Goal: Obtain resource: Download file/media

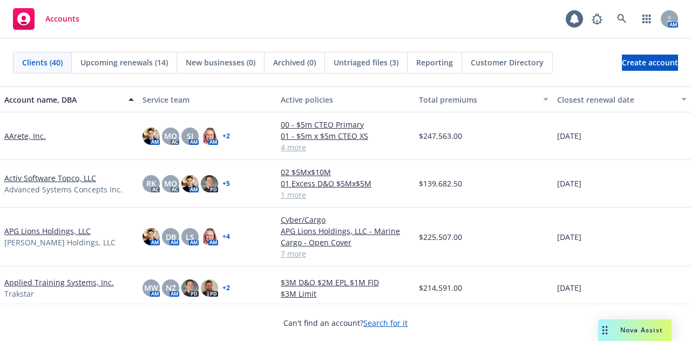
click at [21, 138] on link "AArete, Inc." at bounding box center [25, 135] width 42 height 11
click at [109, 65] on span "Upcoming renewals (14)" at bounding box center [124, 62] width 88 height 11
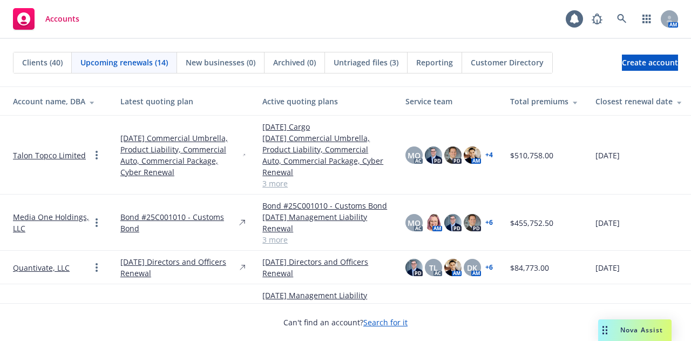
click at [281, 185] on link "3 more" at bounding box center [326, 183] width 126 height 11
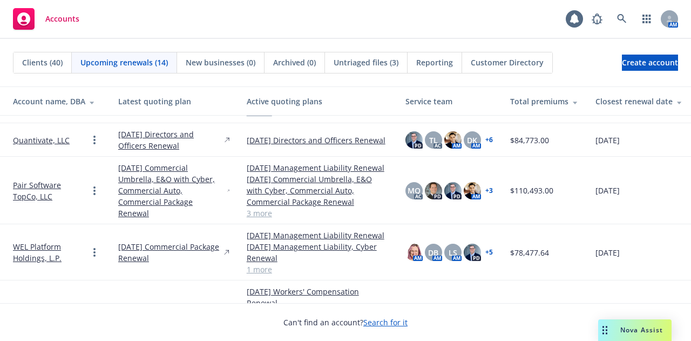
scroll to position [219, 0]
click at [491, 156] on td "PD TL AC AM DK AM + 6" at bounding box center [449, 139] width 105 height 33
click at [487, 156] on td "PD TL AC AM DK AM + 6" at bounding box center [449, 139] width 105 height 33
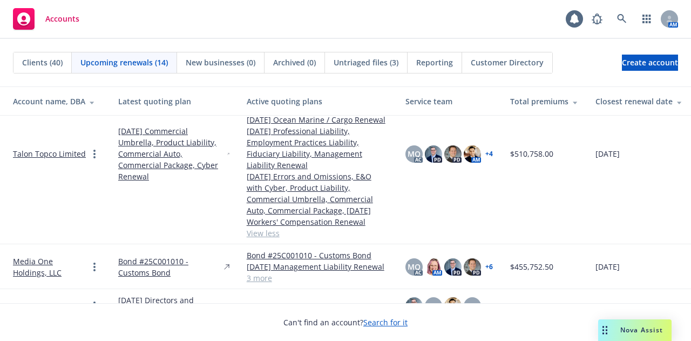
scroll to position [0, 0]
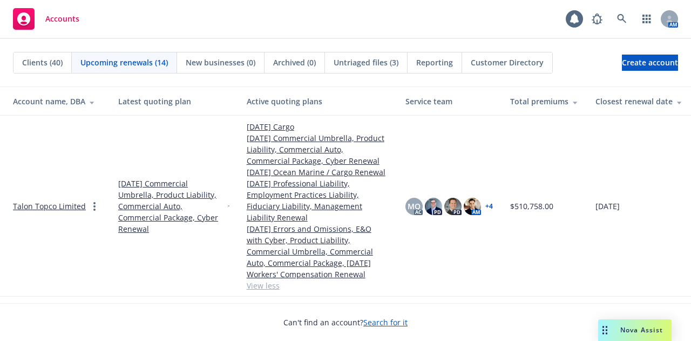
click at [639, 109] on th "Closest renewal date" at bounding box center [639, 101] width 104 height 29
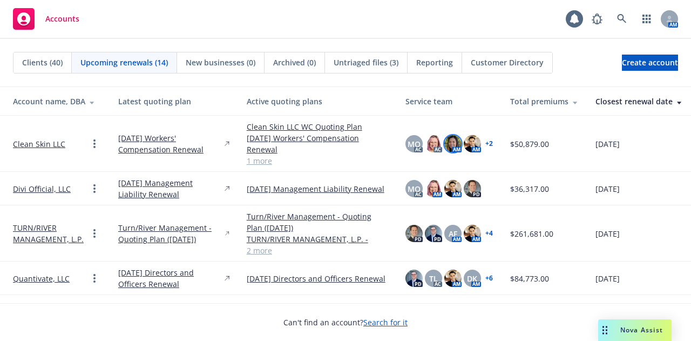
click at [453, 142] on img at bounding box center [453, 143] width 17 height 17
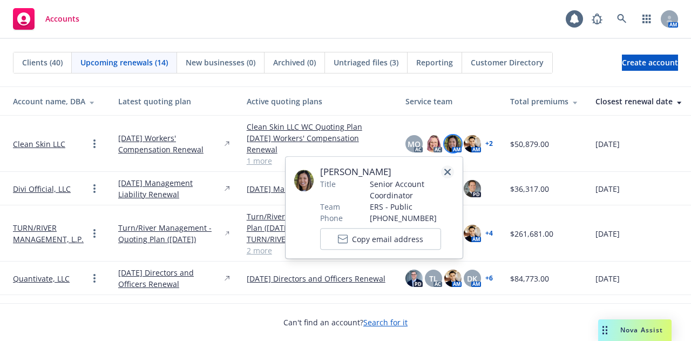
click at [448, 169] on icon "close" at bounding box center [448, 172] width 6 height 6
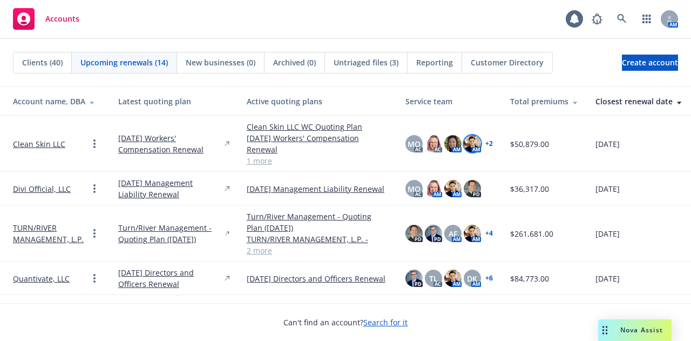
click at [464, 143] on img at bounding box center [472, 143] width 17 height 17
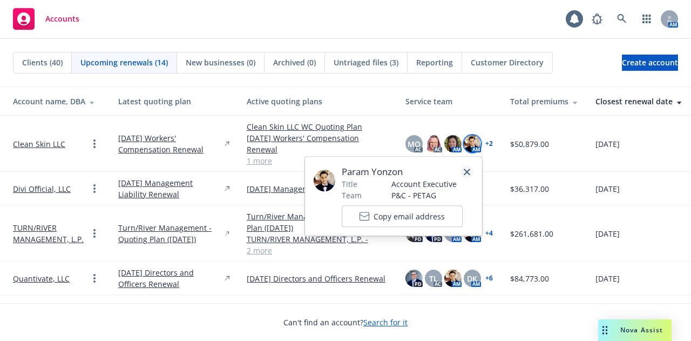
click at [469, 166] on link "close" at bounding box center [467, 171] width 13 height 13
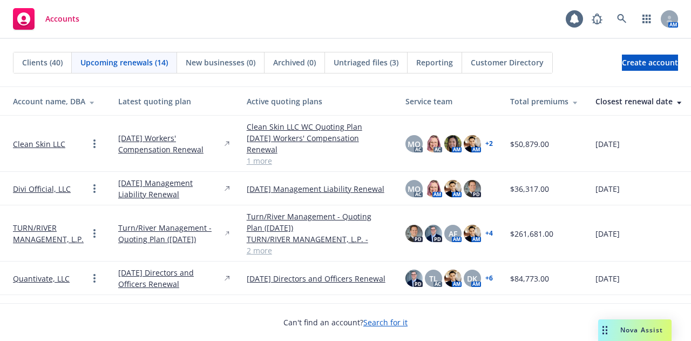
click at [258, 158] on link "1 more" at bounding box center [318, 160] width 142 height 11
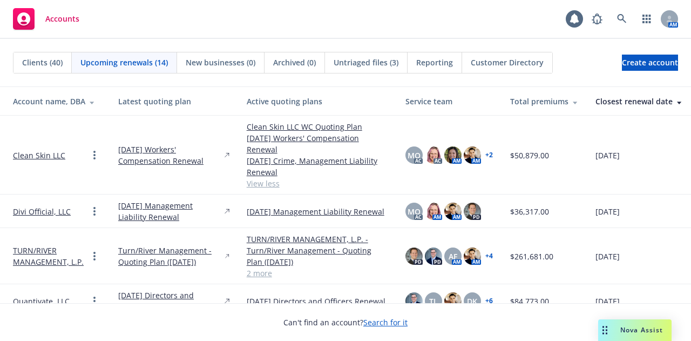
click at [60, 63] on span "Clients (40)" at bounding box center [42, 62] width 41 height 11
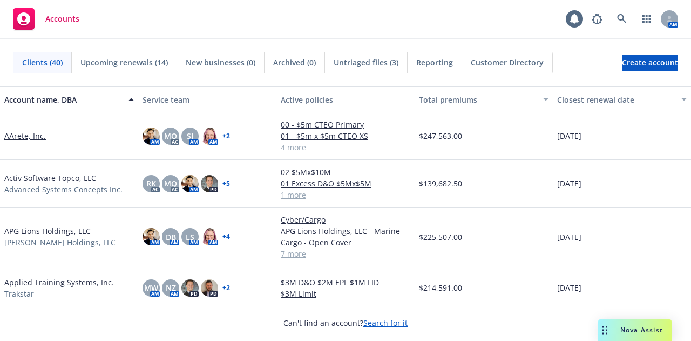
click at [366, 70] on div "Untriaged files (3)" at bounding box center [366, 62] width 83 height 21
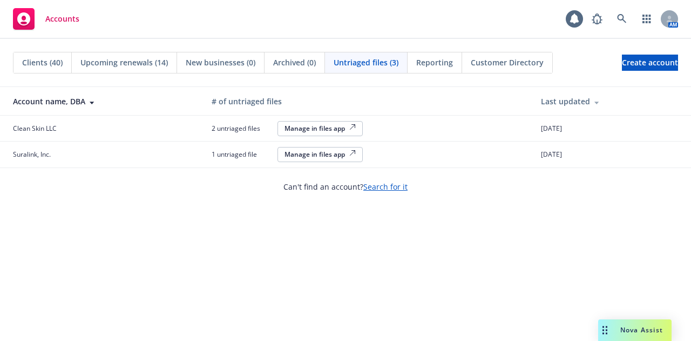
click at [308, 128] on div "Manage in files app" at bounding box center [320, 128] width 71 height 9
click at [62, 59] on div "Clients (40)" at bounding box center [43, 62] width 58 height 21
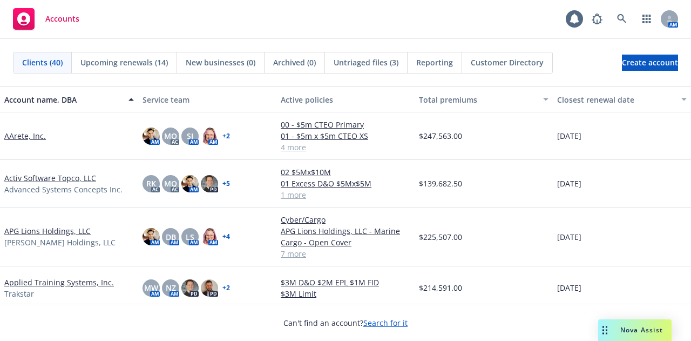
click at [19, 138] on link "AArete, Inc." at bounding box center [25, 135] width 42 height 11
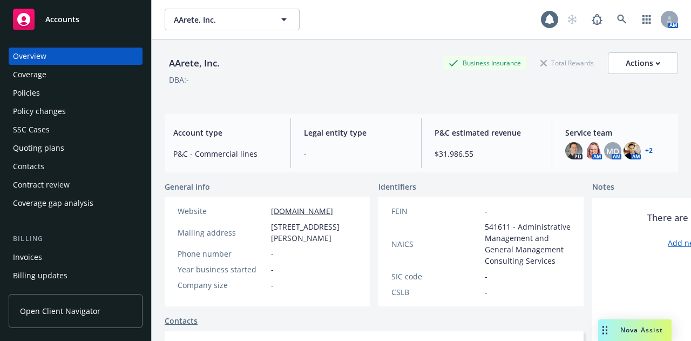
click at [95, 89] on div "Policies" at bounding box center [75, 92] width 125 height 17
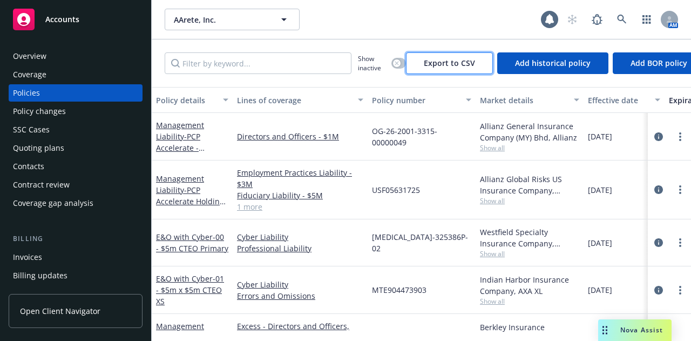
click at [455, 66] on span "Export to CSV" at bounding box center [449, 63] width 51 height 10
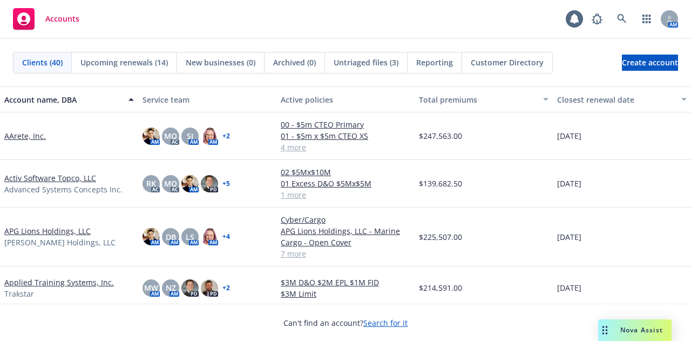
click at [46, 170] on div "Activ Software Topco, LLC Advanced Systems Concepts Inc." at bounding box center [69, 184] width 138 height 48
click at [43, 175] on link "Activ Software Topco, LLC" at bounding box center [50, 177] width 92 height 11
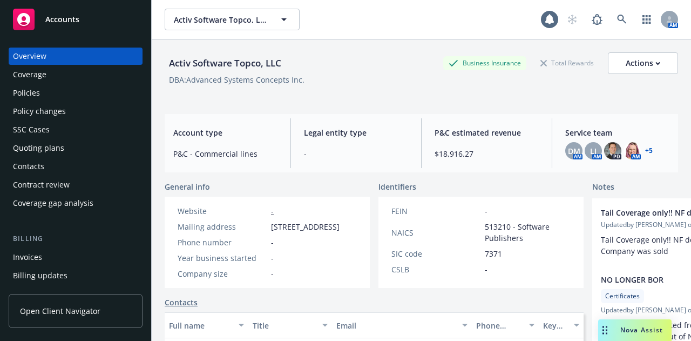
click at [72, 95] on div "Policies" at bounding box center [75, 92] width 125 height 17
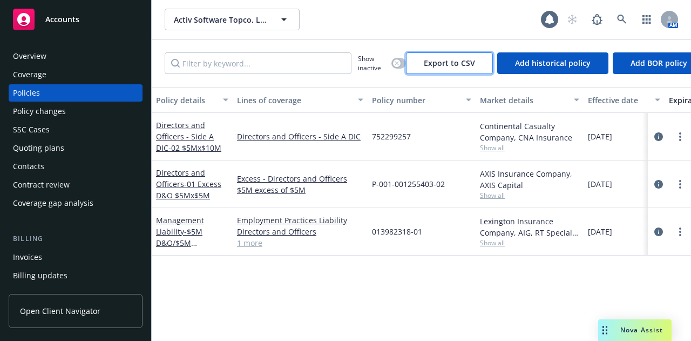
click at [449, 64] on span "Export to CSV" at bounding box center [449, 63] width 51 height 10
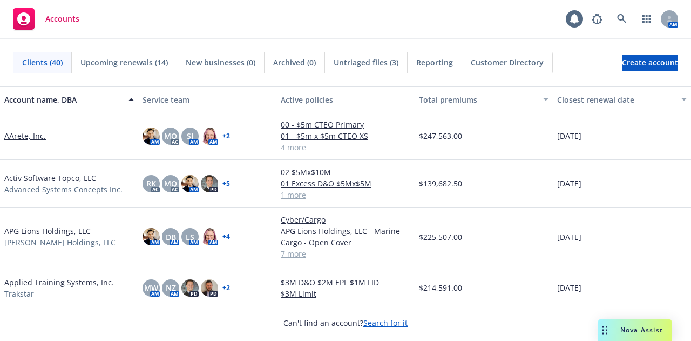
click at [69, 233] on link "APG Lions Holdings, LLC" at bounding box center [47, 230] width 86 height 11
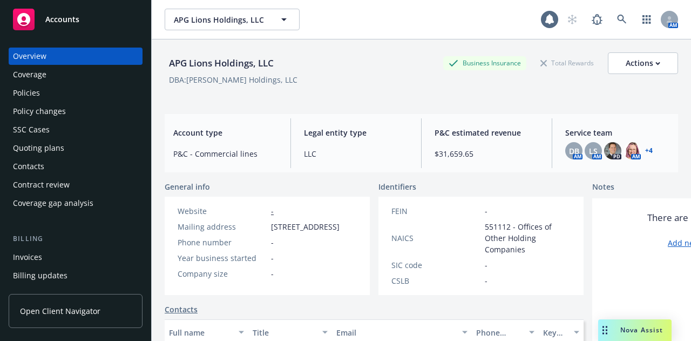
click at [92, 90] on div "Policies" at bounding box center [75, 92] width 125 height 17
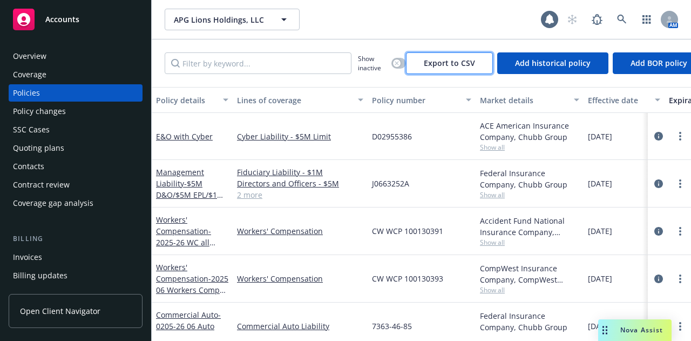
click at [452, 68] on span "Export to CSV" at bounding box center [449, 63] width 51 height 10
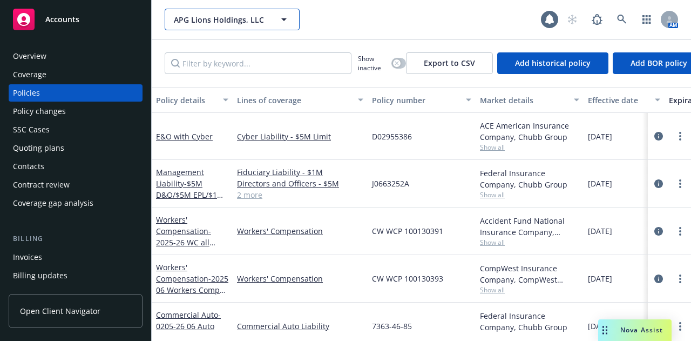
drag, startPoint x: 268, startPoint y: 16, endPoint x: 178, endPoint y: 38, distance: 92.5
click at [178, 38] on div "APG Lions Holdings, LLC APG Lions Holdings, LLC 1 AM" at bounding box center [422, 19] width 540 height 39
drag, startPoint x: 319, startPoint y: 16, endPoint x: 166, endPoint y: 22, distance: 153.5
click at [166, 22] on div "APG Lions Holdings, LLC APG Lions Holdings, LLC" at bounding box center [353, 20] width 377 height 22
copy span "APG Lions Holdings, LLC"
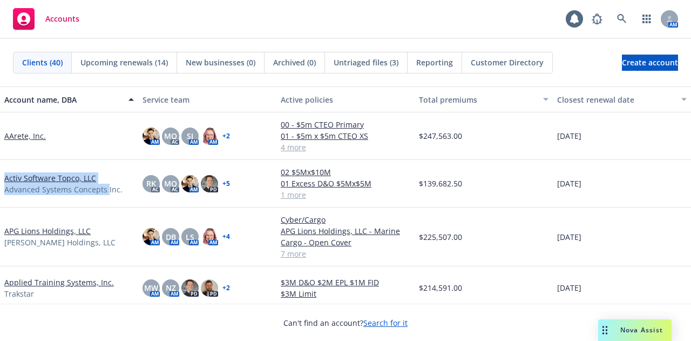
drag, startPoint x: 106, startPoint y: 178, endPoint x: 5, endPoint y: 179, distance: 100.5
click at [5, 179] on div "Activ Software Topco, LLC Advanced Systems Concepts Inc." at bounding box center [69, 183] width 130 height 23
click at [98, 195] on div "Activ Software Topco, LLC Advanced Systems Concepts Inc." at bounding box center [69, 184] width 138 height 48
drag, startPoint x: 121, startPoint y: 187, endPoint x: 0, endPoint y: 176, distance: 121.6
click at [0, 176] on div "Activ Software Topco, LLC Advanced Systems Concepts Inc." at bounding box center [69, 184] width 138 height 48
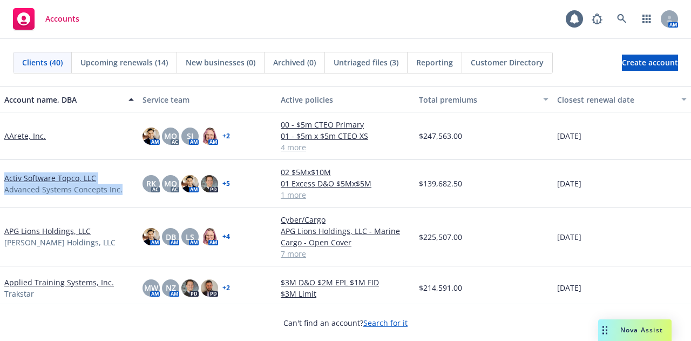
copy div "Activ Software Topco, LLC Advanced Systems Concepts Inc."
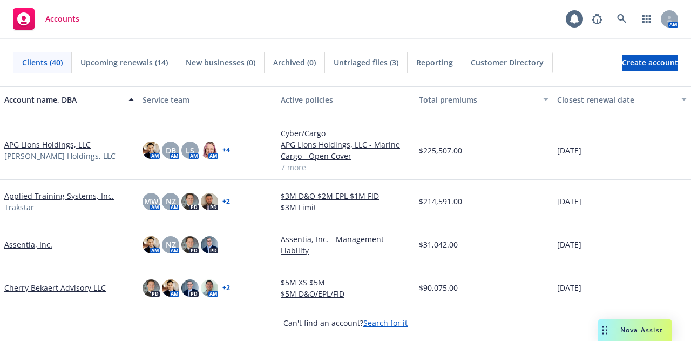
scroll to position [94, 0]
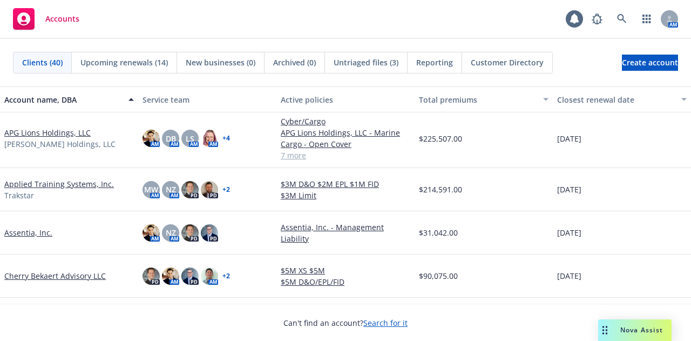
click at [51, 183] on link "Applied Training Systems, Inc." at bounding box center [59, 183] width 110 height 11
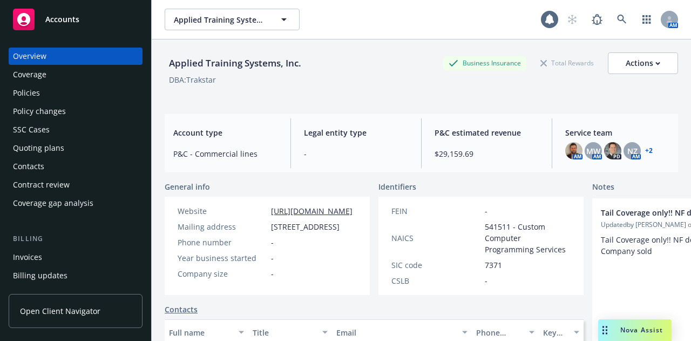
click at [78, 85] on div "Policies" at bounding box center [75, 92] width 125 height 17
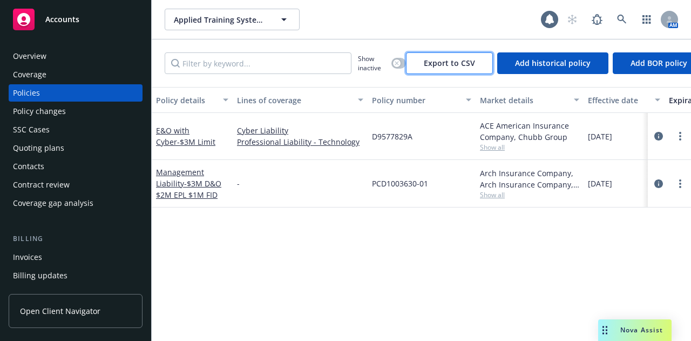
click at [436, 65] on span "Export to CSV" at bounding box center [449, 63] width 51 height 10
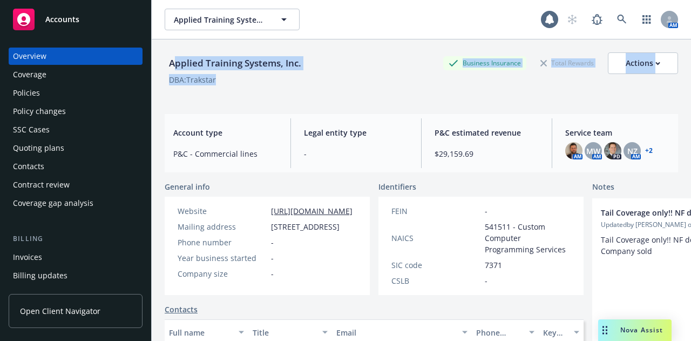
drag, startPoint x: 223, startPoint y: 82, endPoint x: 173, endPoint y: 56, distance: 56.3
click at [173, 56] on div "Applied Training Systems, Inc. Business Insurance Total Rewards Actions DBA: Tr…" at bounding box center [422, 74] width 514 height 44
click at [173, 56] on div "Applied Training Systems, Inc." at bounding box center [235, 63] width 141 height 14
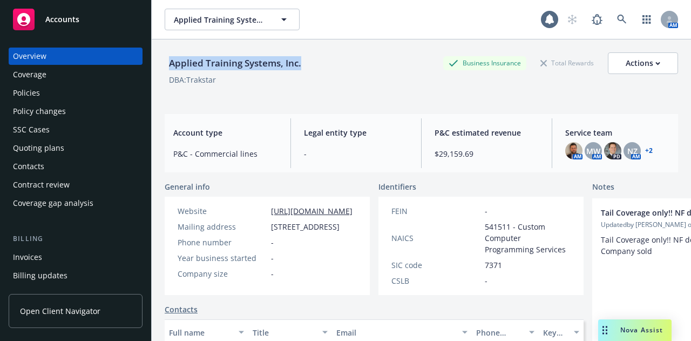
drag, startPoint x: 166, startPoint y: 57, endPoint x: 303, endPoint y: 66, distance: 137.0
click at [303, 66] on div "Applied Training Systems, Inc." at bounding box center [235, 63] width 141 height 14
copy div "Applied Training Systems, Inc."
click at [221, 64] on div "Applied Training Systems, Inc." at bounding box center [235, 63] width 141 height 14
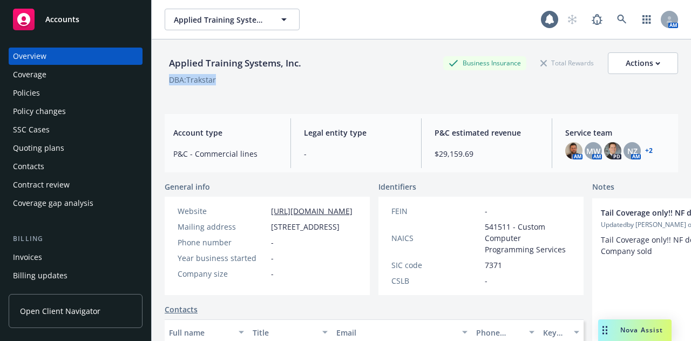
drag, startPoint x: 214, startPoint y: 82, endPoint x: 169, endPoint y: 83, distance: 45.4
click at [169, 83] on div "DBA: Trakstar" at bounding box center [422, 79] width 514 height 11
copy div "DBA: Trakstar"
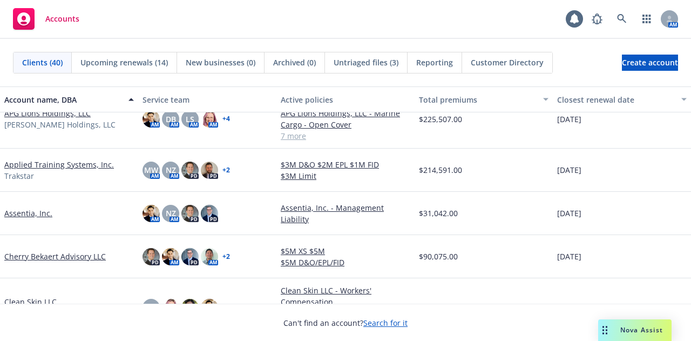
scroll to position [114, 0]
click at [44, 209] on link "Assentia, Inc." at bounding box center [28, 212] width 48 height 11
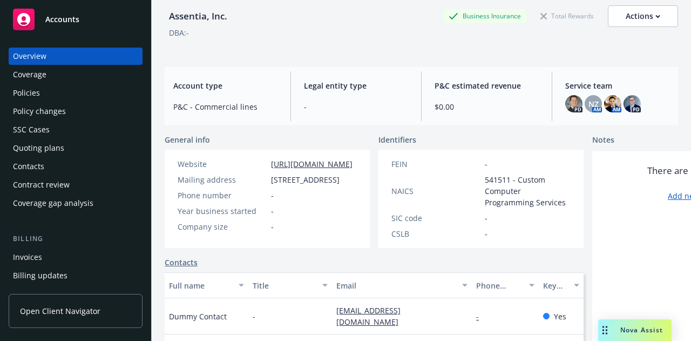
scroll to position [48, 0]
click at [53, 89] on div "Policies" at bounding box center [75, 92] width 125 height 17
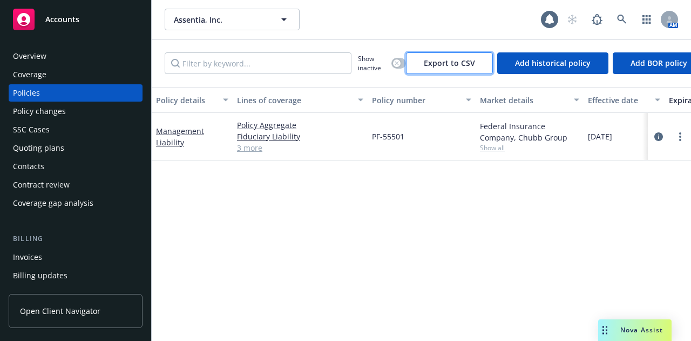
click at [443, 68] on button "Export to CSV" at bounding box center [449, 63] width 87 height 22
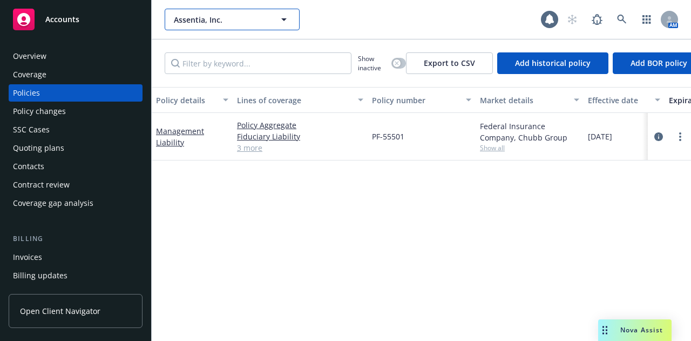
drag, startPoint x: 224, startPoint y: 18, endPoint x: 168, endPoint y: 18, distance: 56.2
click at [168, 18] on button "Assentia, Inc." at bounding box center [232, 20] width 135 height 22
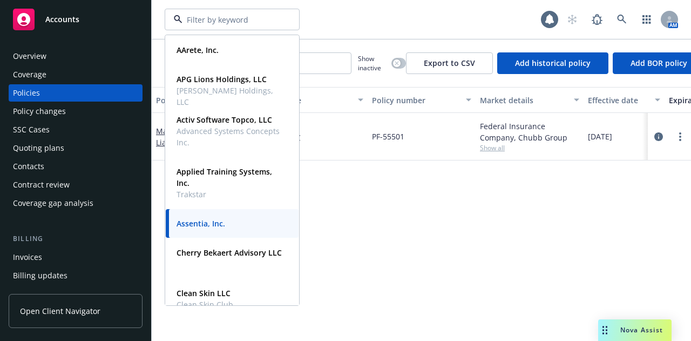
click at [166, 19] on div at bounding box center [232, 20] width 135 height 22
click at [335, 11] on div "AArete, Inc. Type Commercial APG Lions Holdings, LLC [PERSON_NAME] Holdings, LL…" at bounding box center [353, 20] width 377 height 22
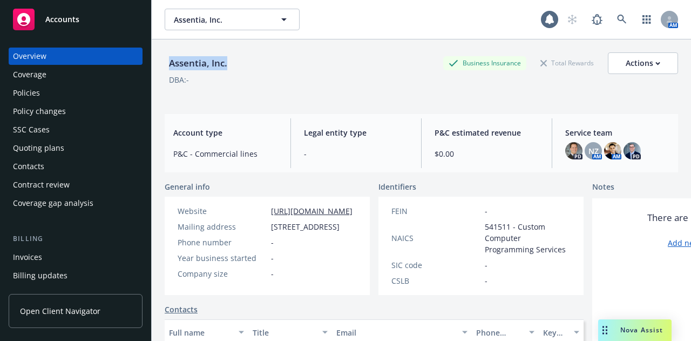
drag, startPoint x: 234, startPoint y: 65, endPoint x: 164, endPoint y: 63, distance: 69.7
click at [165, 63] on div "Assentia, Inc. Business Insurance Total Rewards Actions" at bounding box center [422, 63] width 514 height 22
copy div "Assentia, Inc."
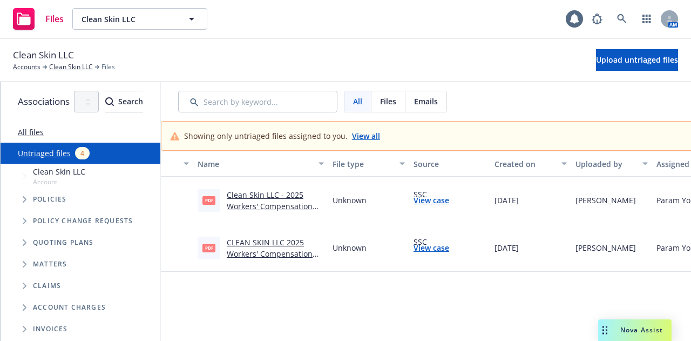
click at [286, 205] on link "Clean Skin LLC - 2025 Workers' Compensation Policy.pdf" at bounding box center [270, 206] width 86 height 33
